Goal: Task Accomplishment & Management: Use online tool/utility

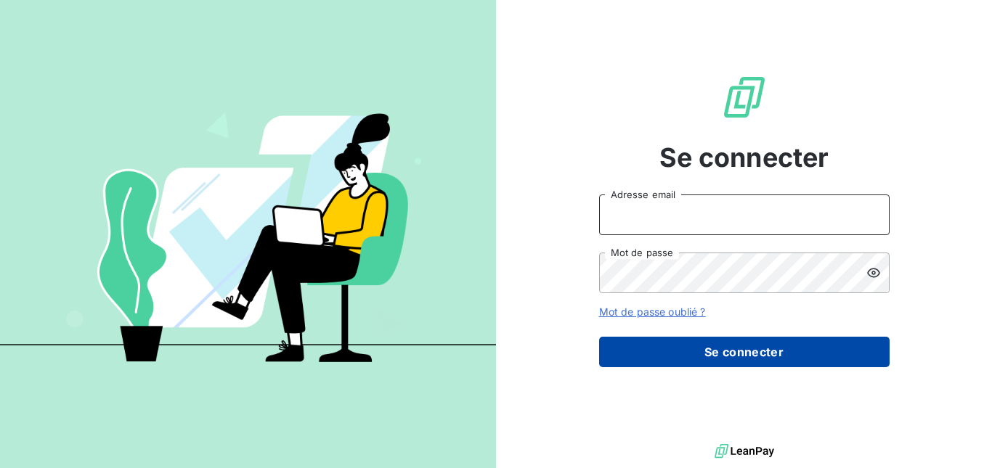
type input "[EMAIL_ADDRESS][DOMAIN_NAME]"
click at [668, 355] on button "Se connecter" at bounding box center [744, 352] width 290 height 30
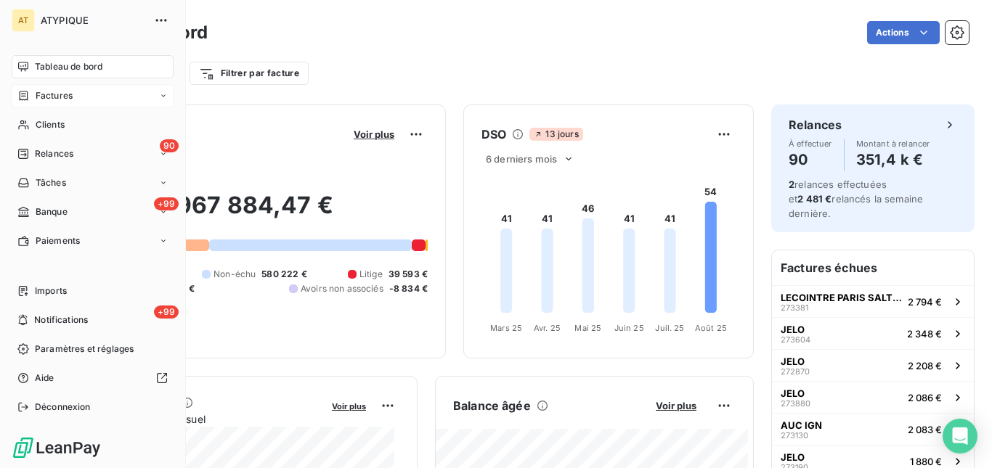
click at [25, 90] on icon at bounding box center [23, 96] width 12 height 12
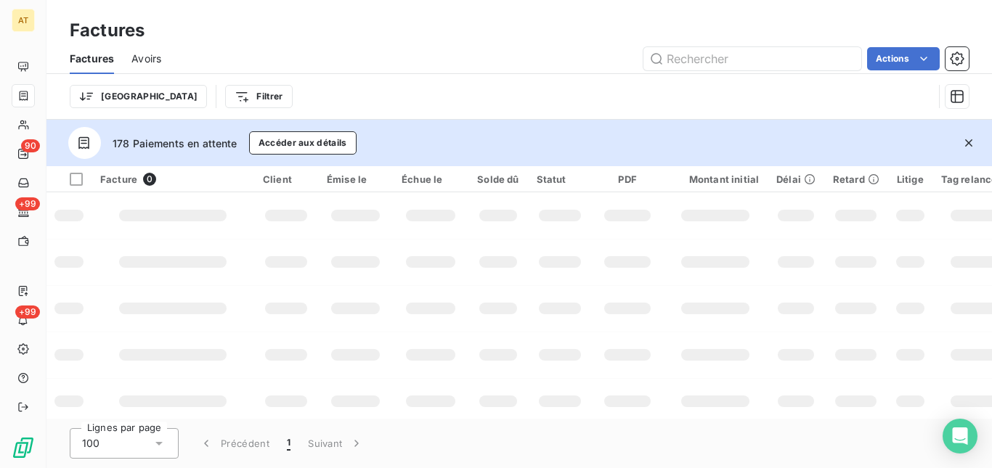
click at [163, 98] on html "AT 90 +99 +99 Factures Factures Avoirs Actions Trier Filtrer 178 Paiements en a…" at bounding box center [496, 234] width 992 height 468
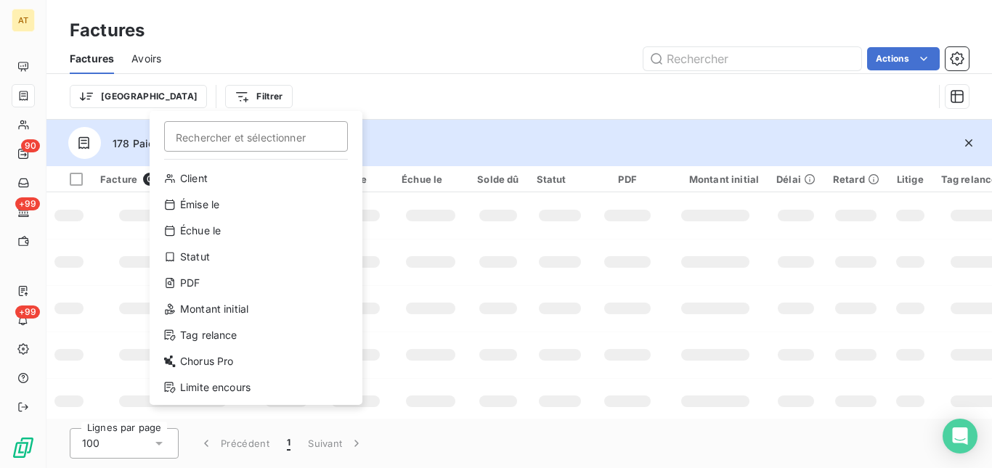
click at [405, 81] on html "AT 90 +99 +99 Factures Factures Avoirs Actions Trier Filtrer Rechercher et séle…" at bounding box center [496, 234] width 992 height 468
click at [908, 67] on html "AT 90 +99 +99 Factures Factures Avoirs Actions Trier Filtrer Rechercher et séle…" at bounding box center [496, 234] width 992 height 468
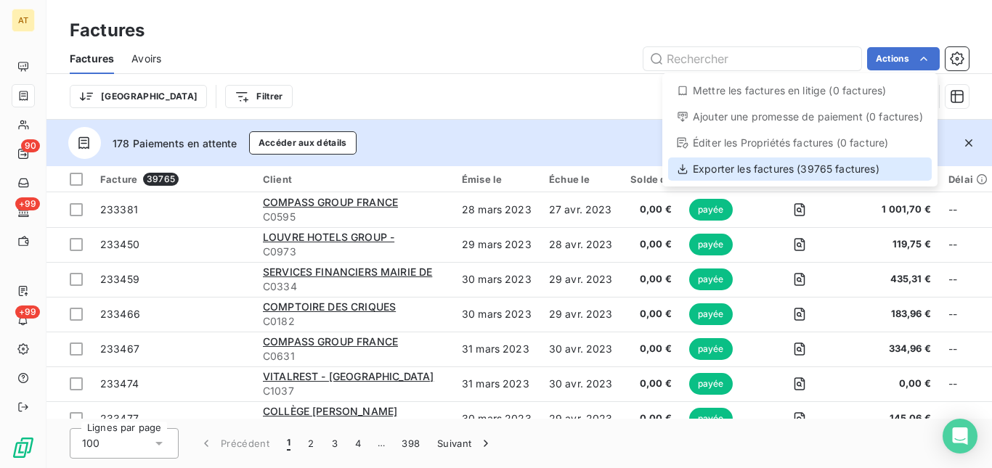
click at [805, 175] on div "Exporter les factures (39765 factures)" at bounding box center [799, 169] width 263 height 23
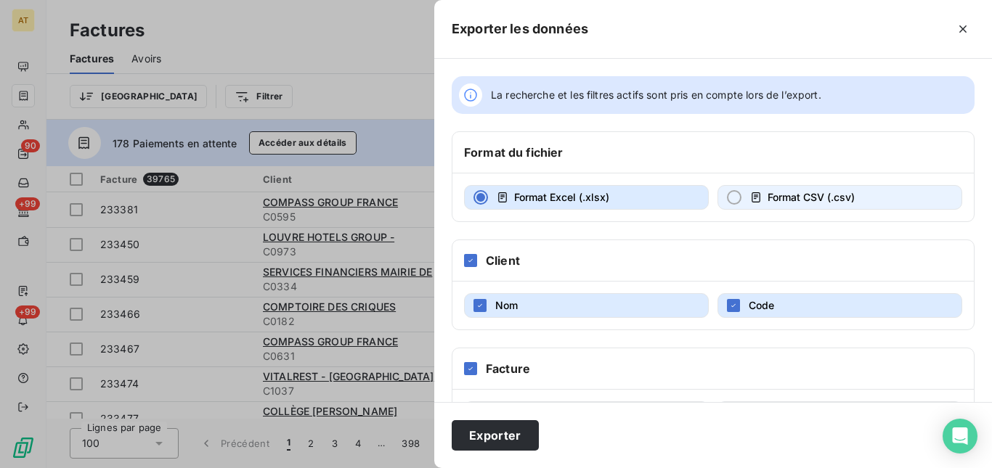
click at [817, 202] on span "Format CSV (.csv)" at bounding box center [810, 197] width 87 height 12
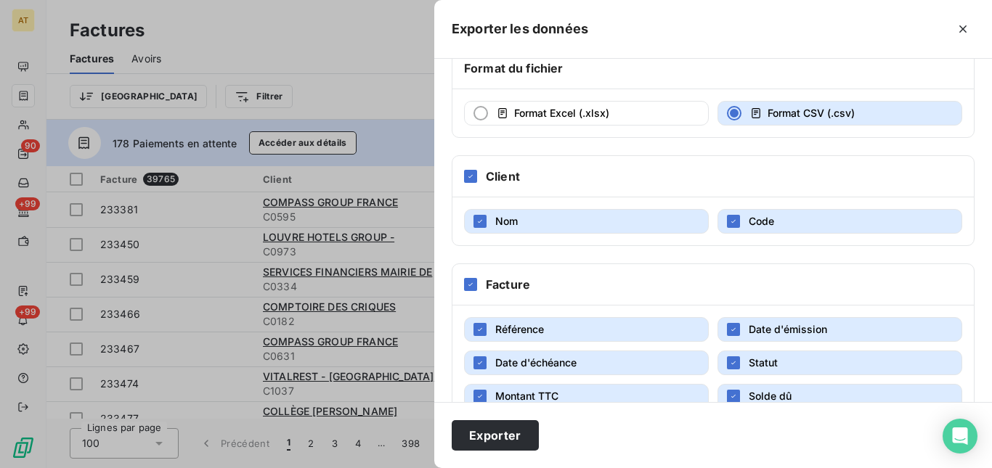
scroll to position [290, 0]
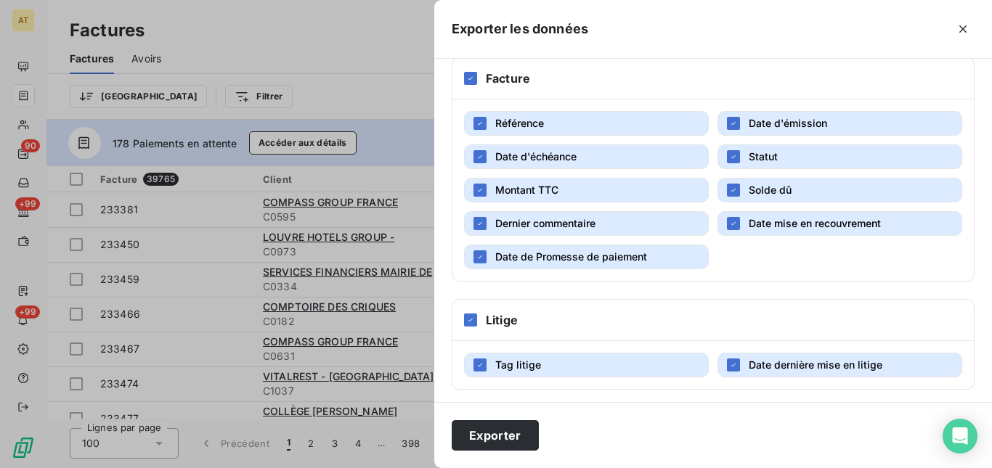
click at [594, 264] on button "Date de Promesse de paiement" at bounding box center [586, 257] width 245 height 25
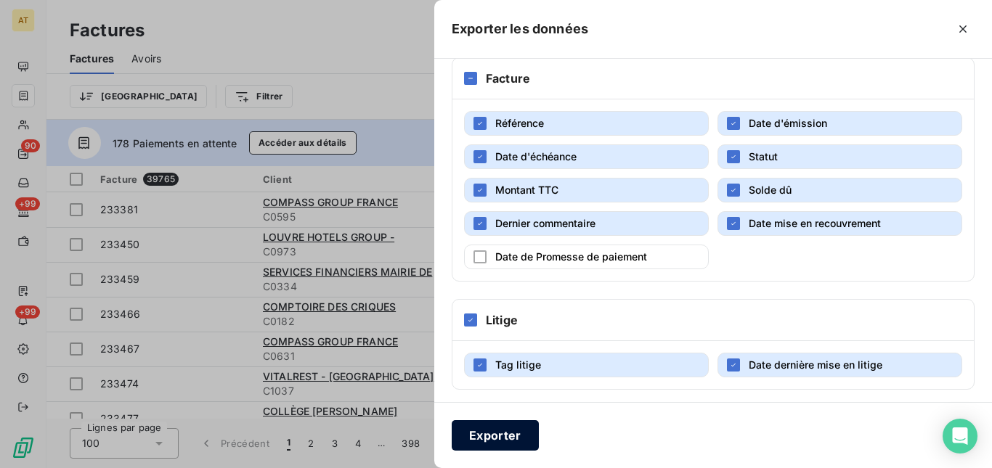
click at [511, 431] on button "Exporter" at bounding box center [494, 435] width 87 height 30
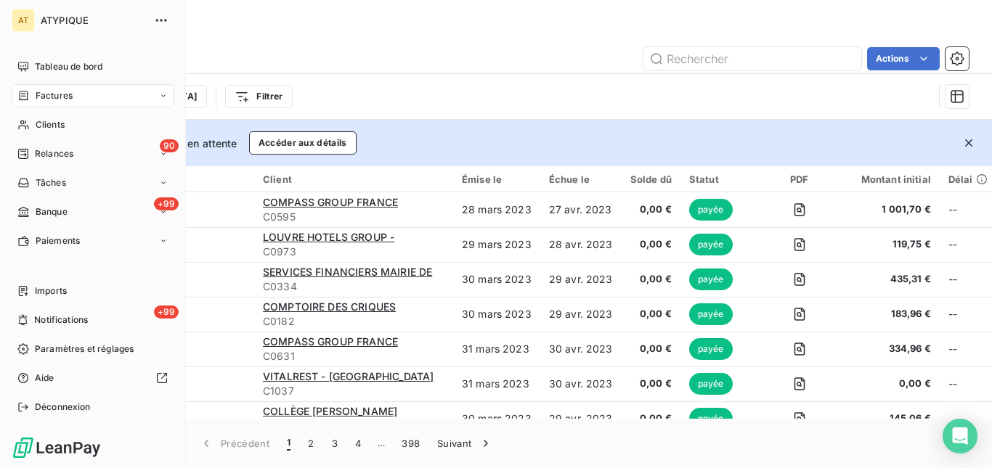
click at [168, 98] on div "Factures" at bounding box center [93, 95] width 162 height 23
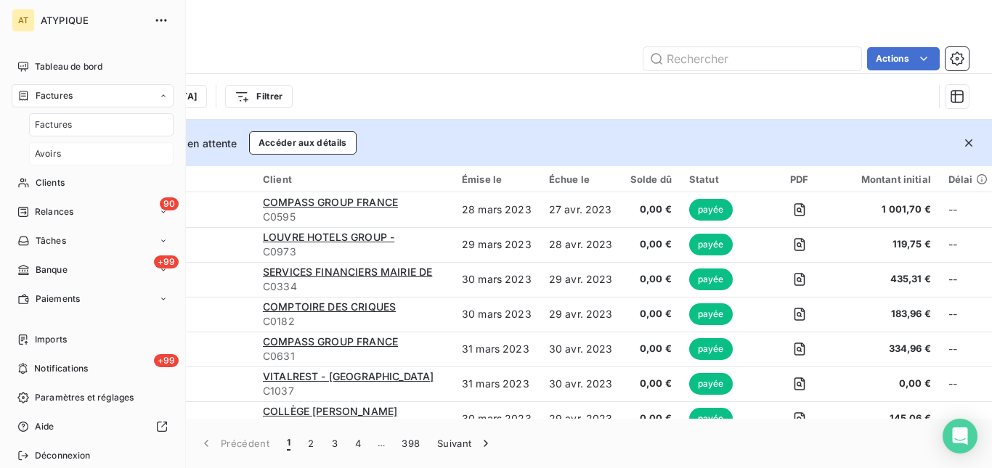
click at [72, 154] on div "Avoirs" at bounding box center [101, 153] width 144 height 23
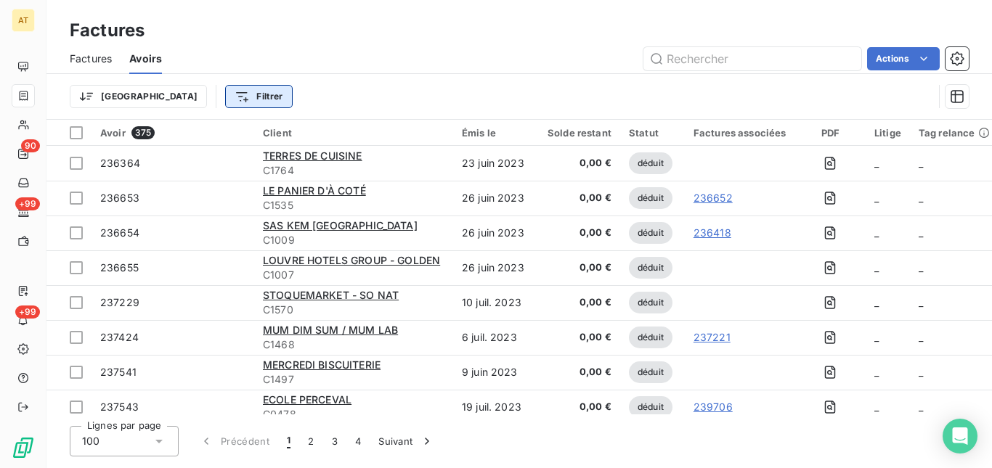
click at [185, 99] on html "AT 90 +99 +99 Factures Factures Avoirs Actions Trier Filtrer Avoir 375 Client É…" at bounding box center [496, 234] width 992 height 468
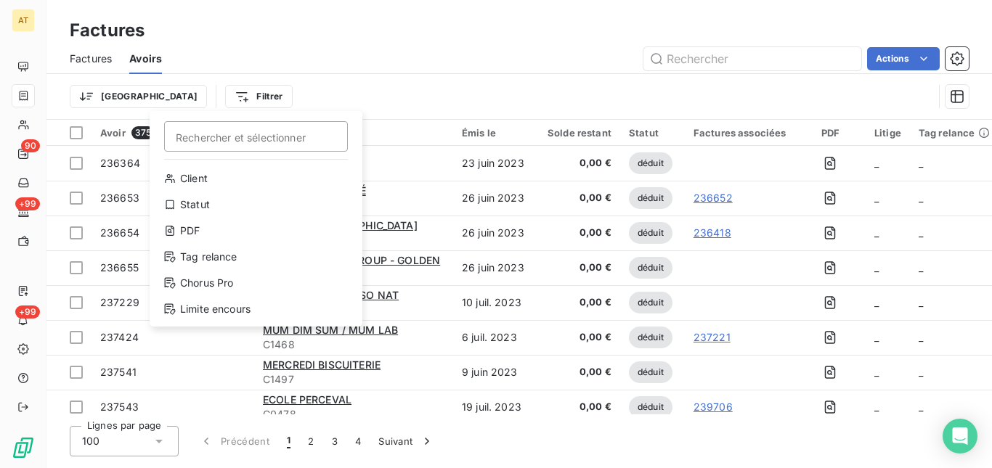
click at [185, 98] on html "AT 90 +99 +99 Factures Factures Avoirs Actions Trier Filtrer Rechercher et séle…" at bounding box center [496, 234] width 992 height 468
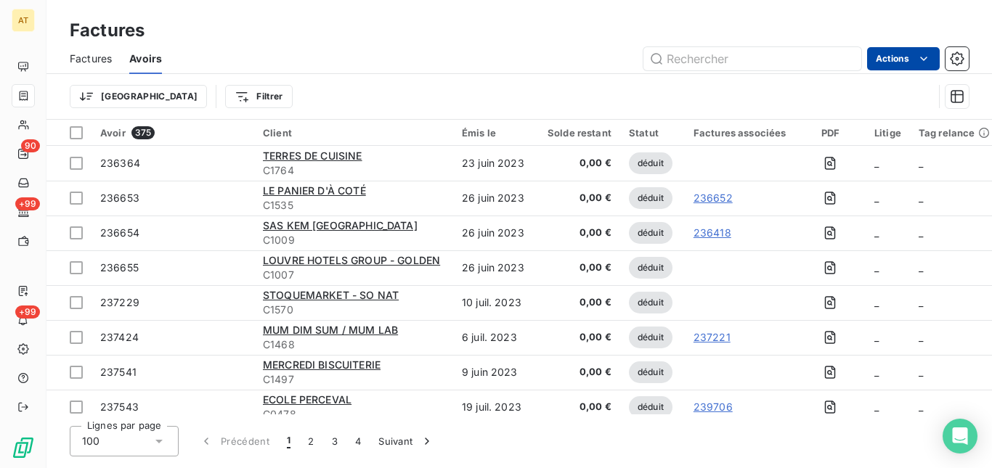
click at [909, 65] on html "AT 90 +99 +99 Factures Factures Avoirs Actions Trier Filtrer Avoir 375 Client É…" at bounding box center [496, 234] width 992 height 468
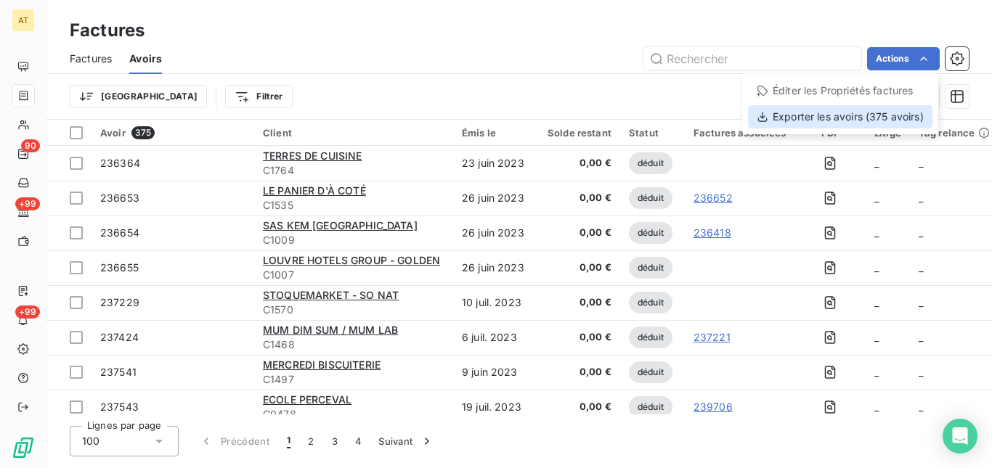
click at [817, 118] on div "Exporter les avoirs (375 avoirs)" at bounding box center [840, 116] width 184 height 23
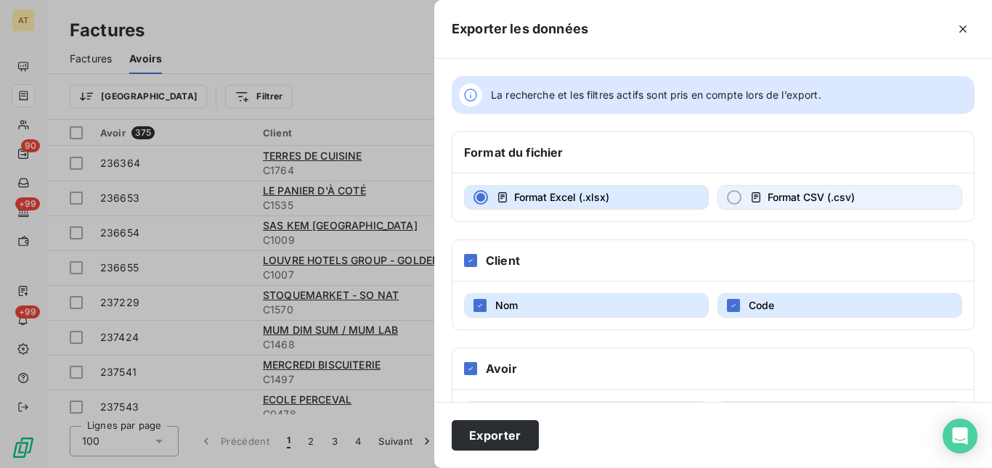
click at [801, 195] on span "Format CSV (.csv)" at bounding box center [810, 197] width 87 height 12
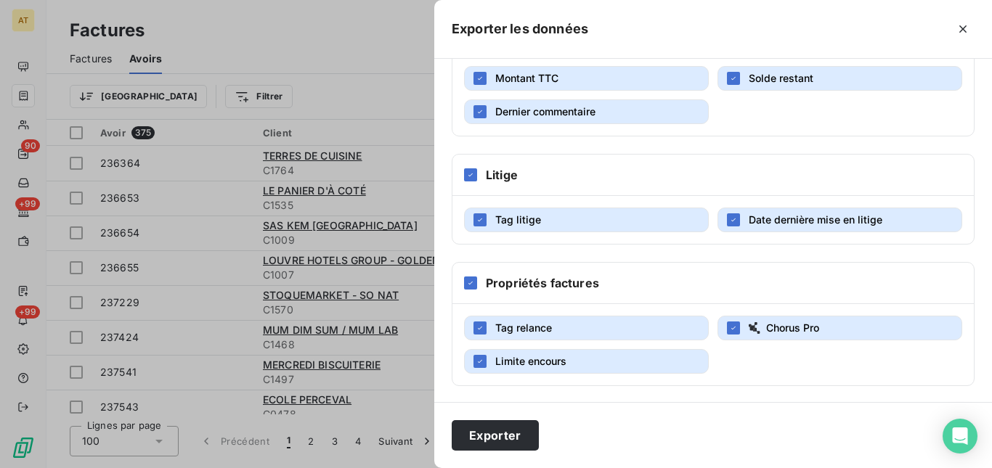
scroll to position [404, 0]
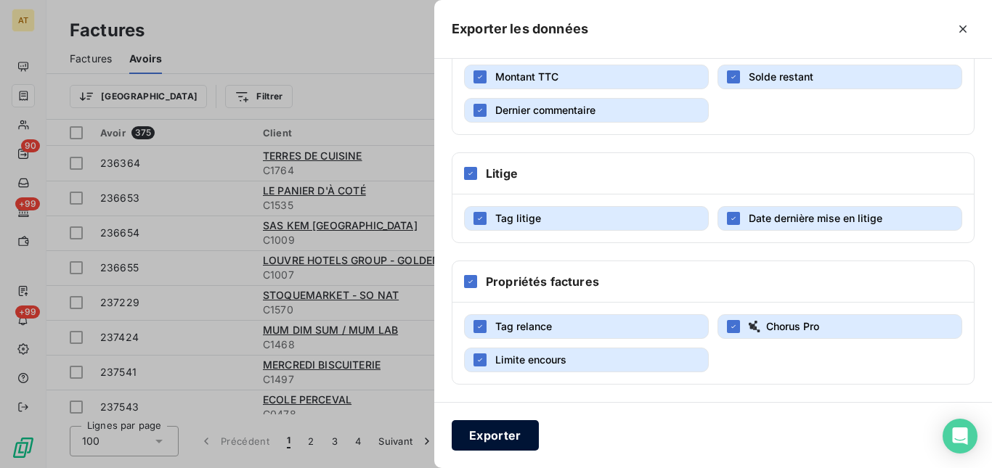
click at [502, 433] on button "Exporter" at bounding box center [494, 435] width 87 height 30
